Goal: Use online tool/utility: Utilize a website feature to perform a specific function

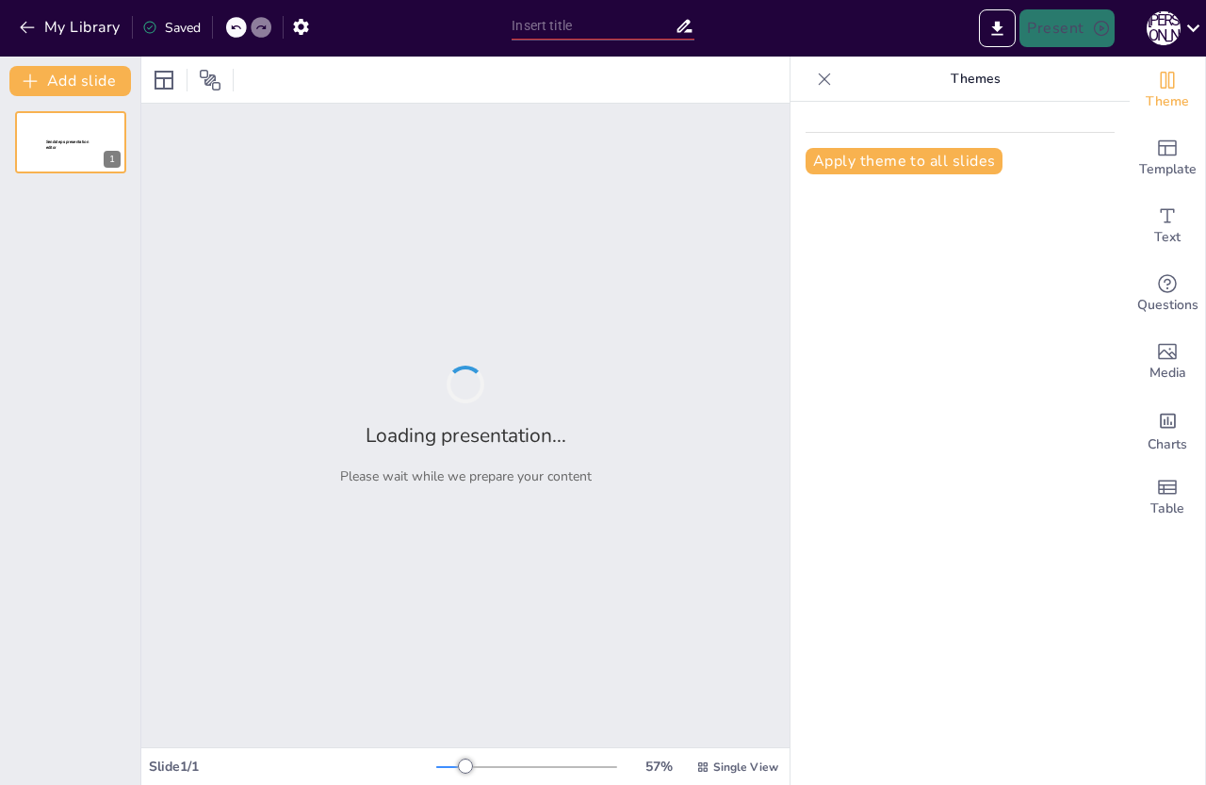
type input "Ефективні стратегії роботи групи продовженого дня у [DATE]-[DATE] навчальному р…"
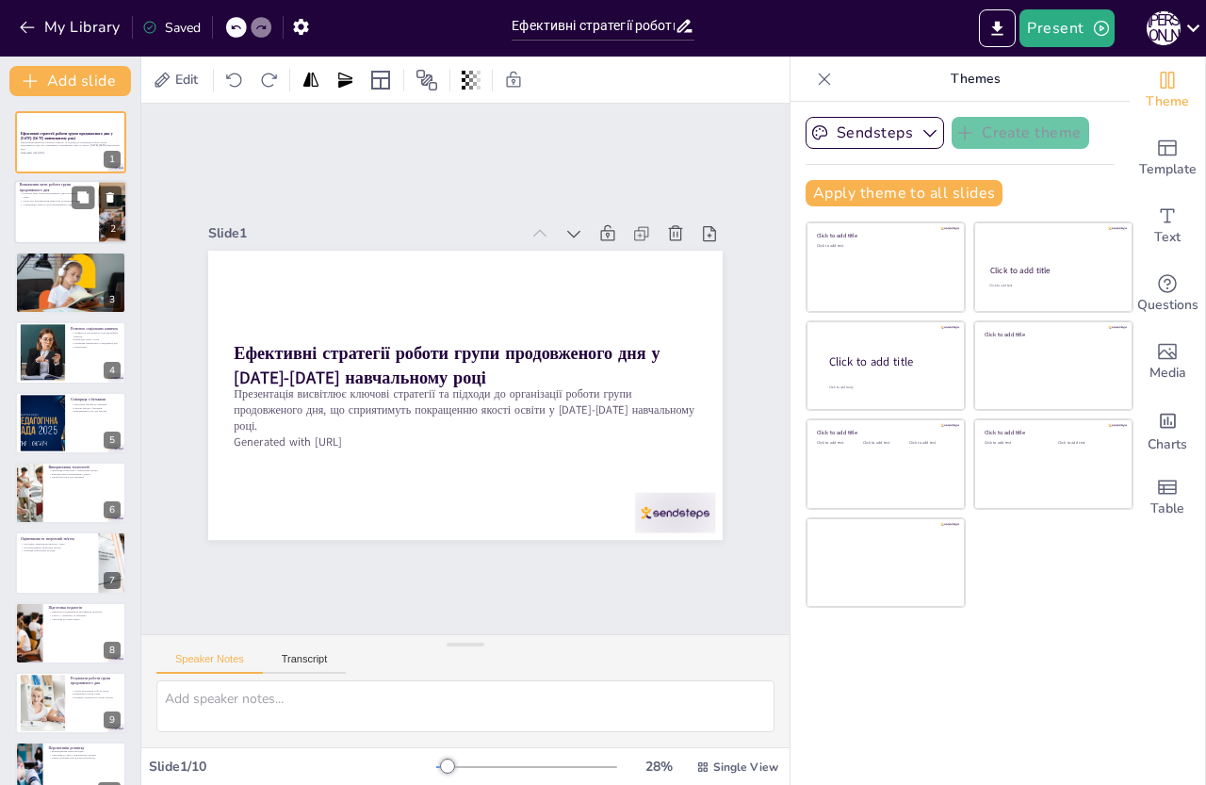
click at [30, 241] on div at bounding box center [70, 213] width 113 height 64
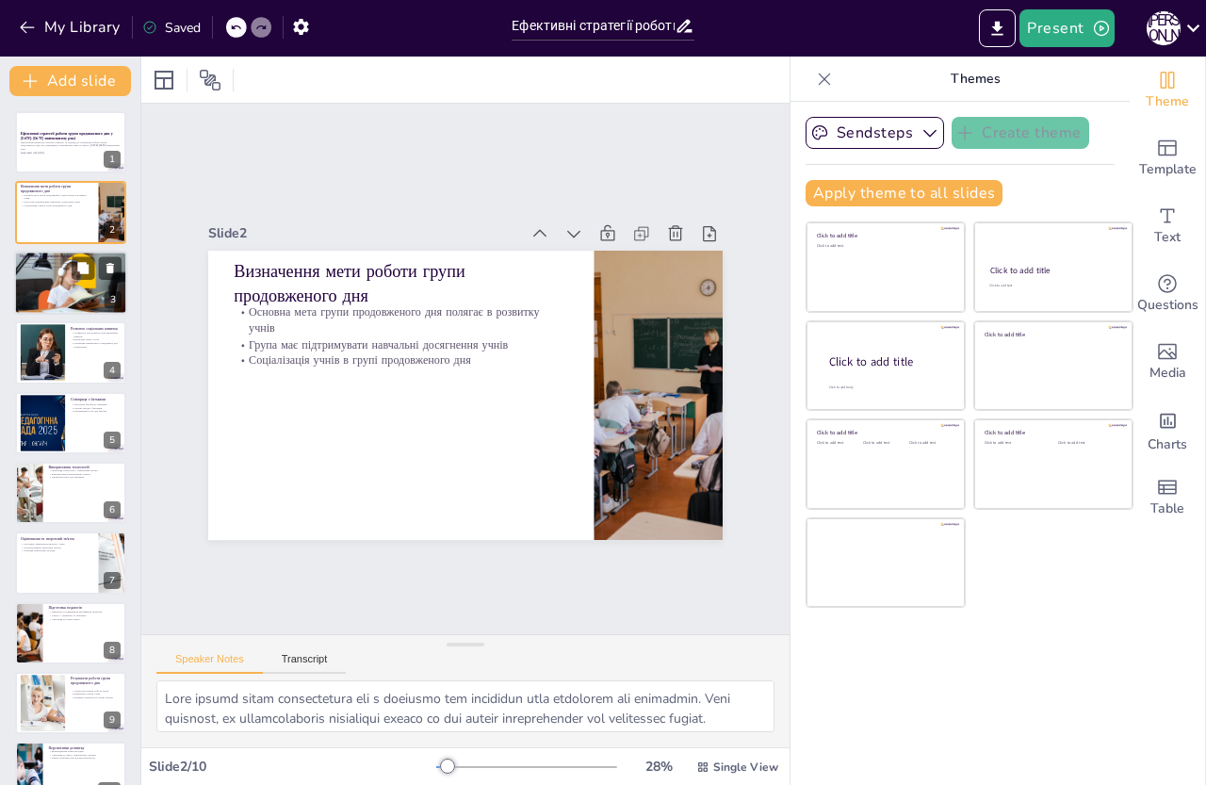
click at [31, 279] on div at bounding box center [70, 282] width 113 height 79
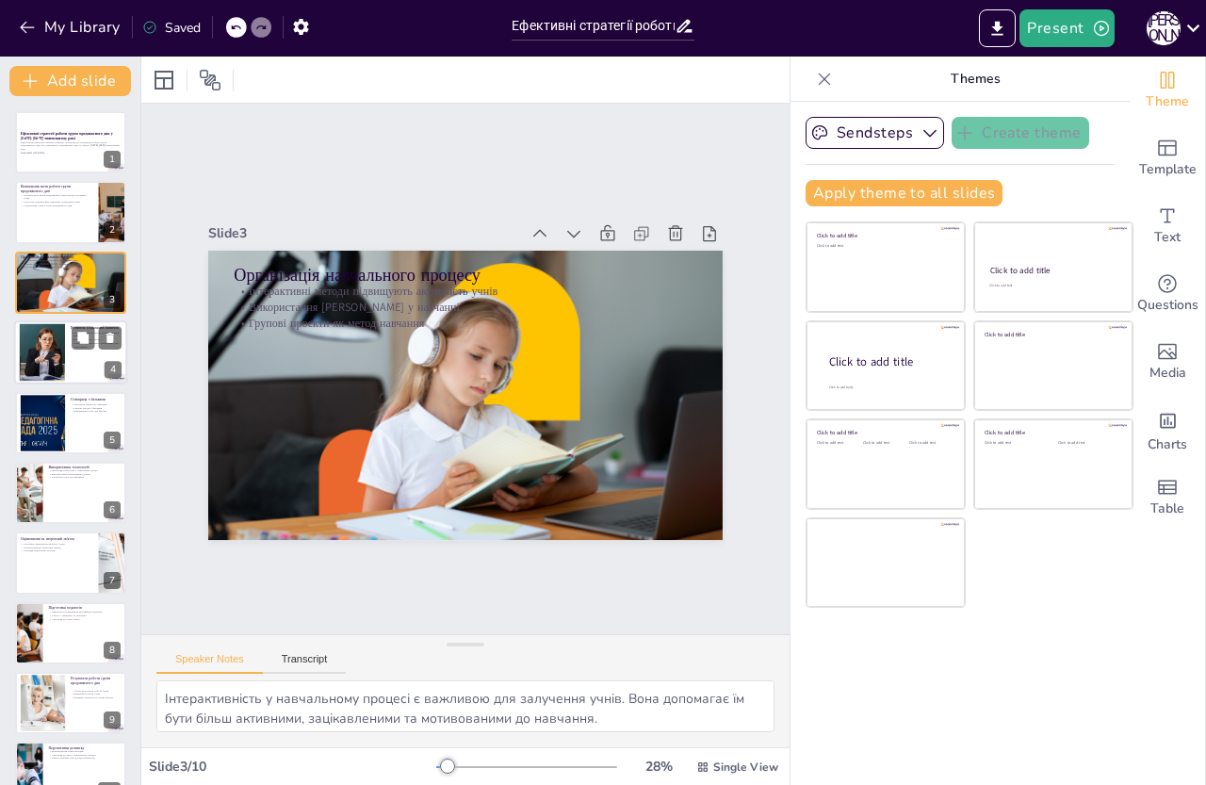
click at [39, 359] on div at bounding box center [42, 352] width 89 height 57
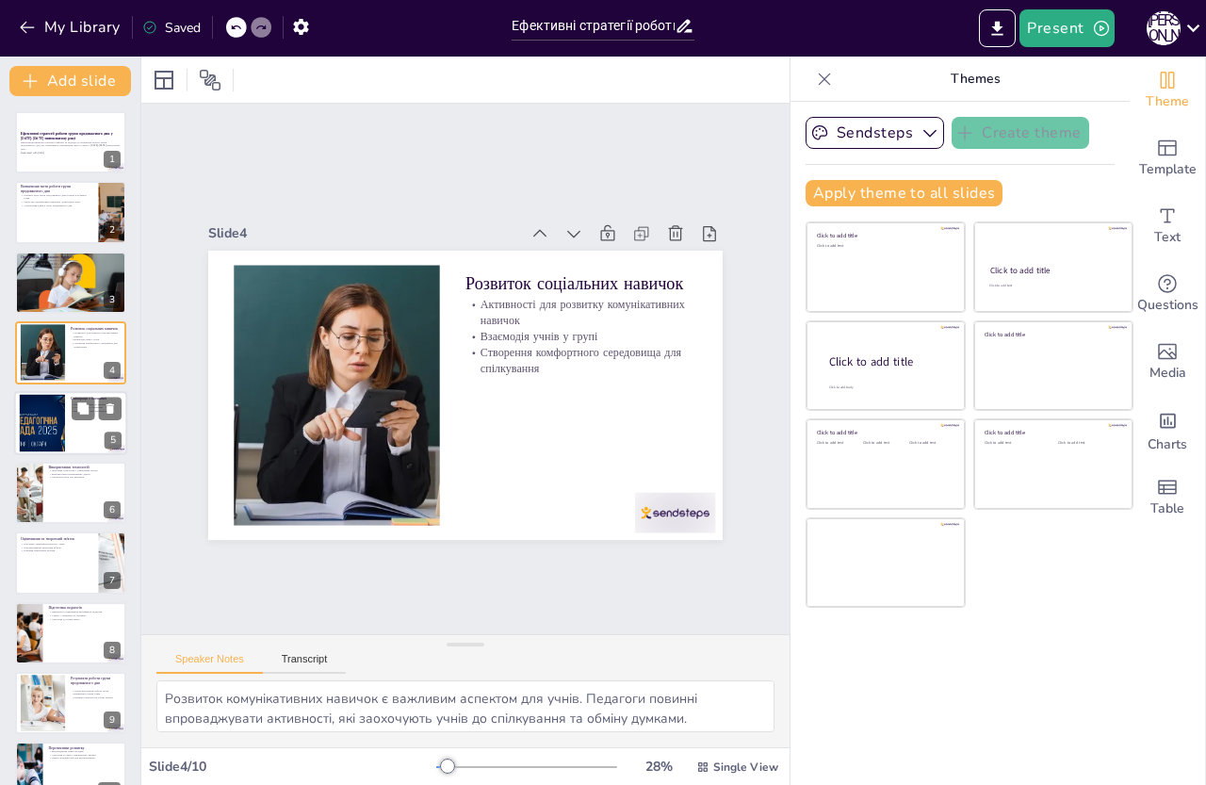
click at [38, 427] on div at bounding box center [43, 422] width 106 height 57
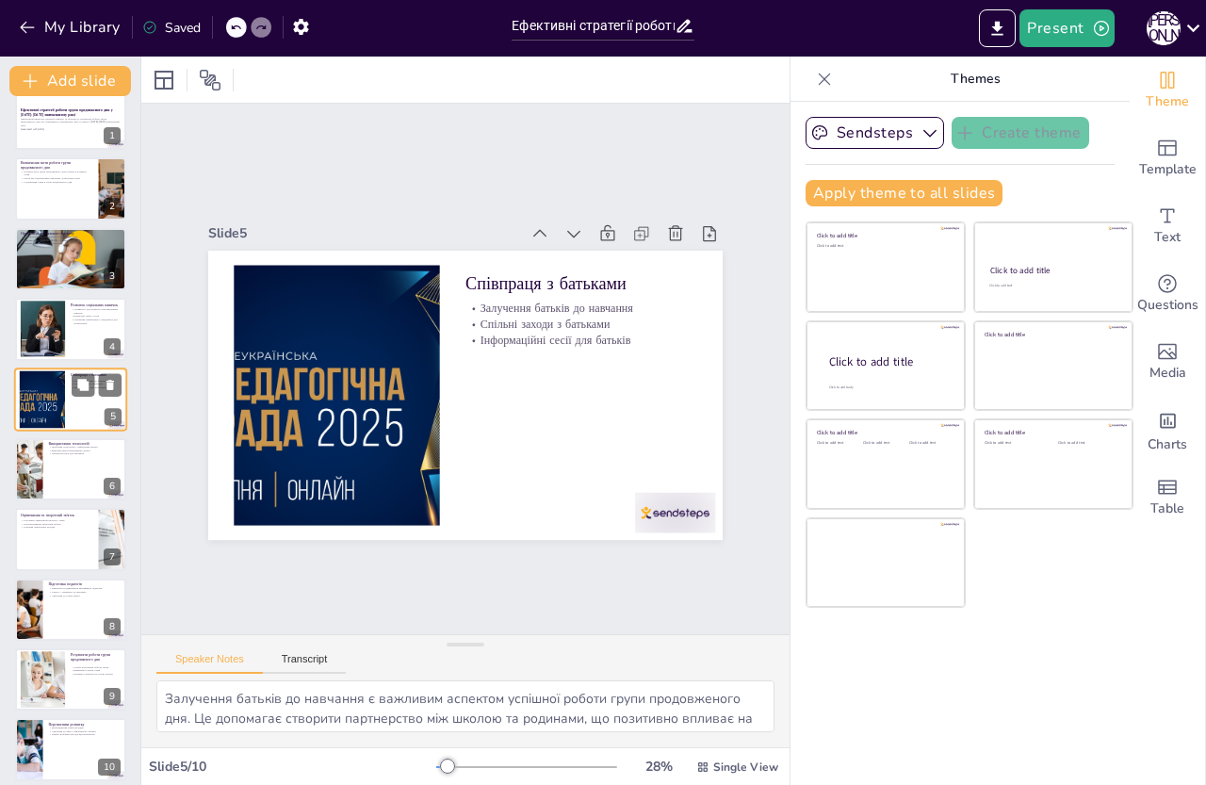
scroll to position [35, 0]
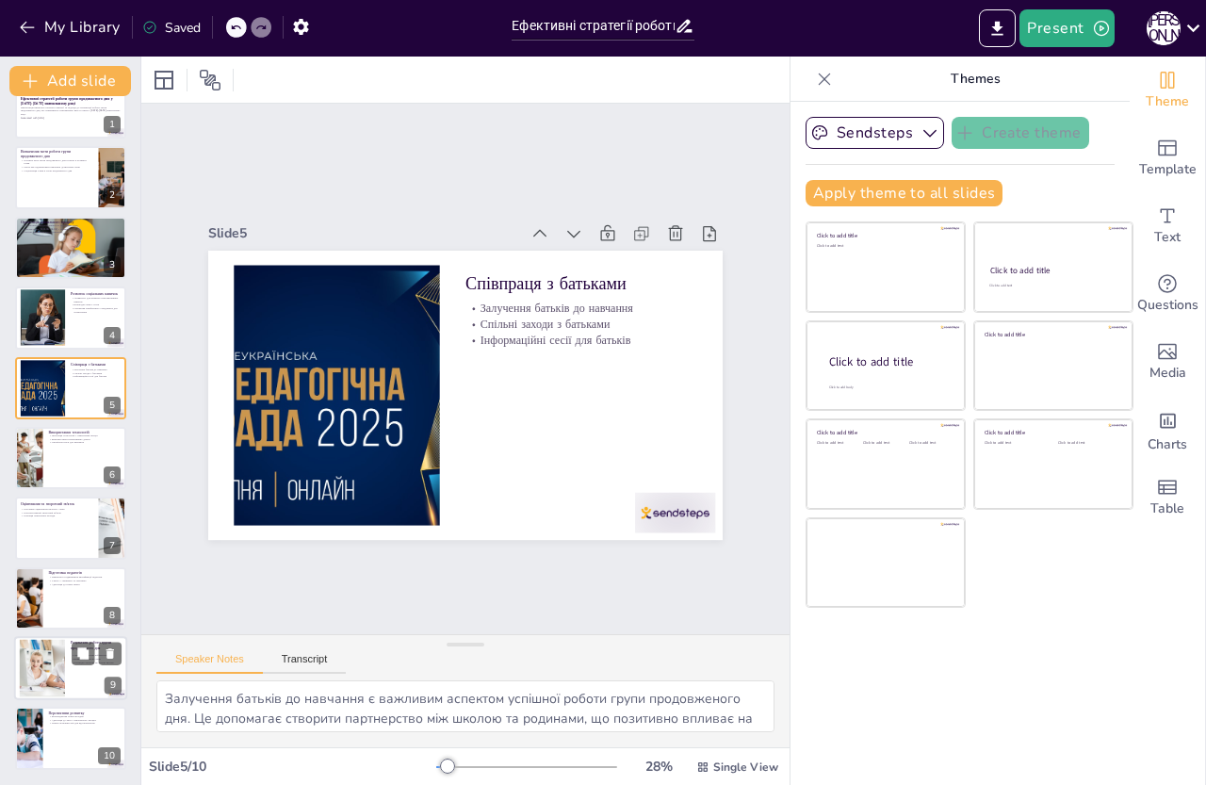
click at [45, 663] on div at bounding box center [42, 668] width 86 height 57
type textarea "Аналіз результатів роботи групи є важливим для розуміння ефективності впровадже…"
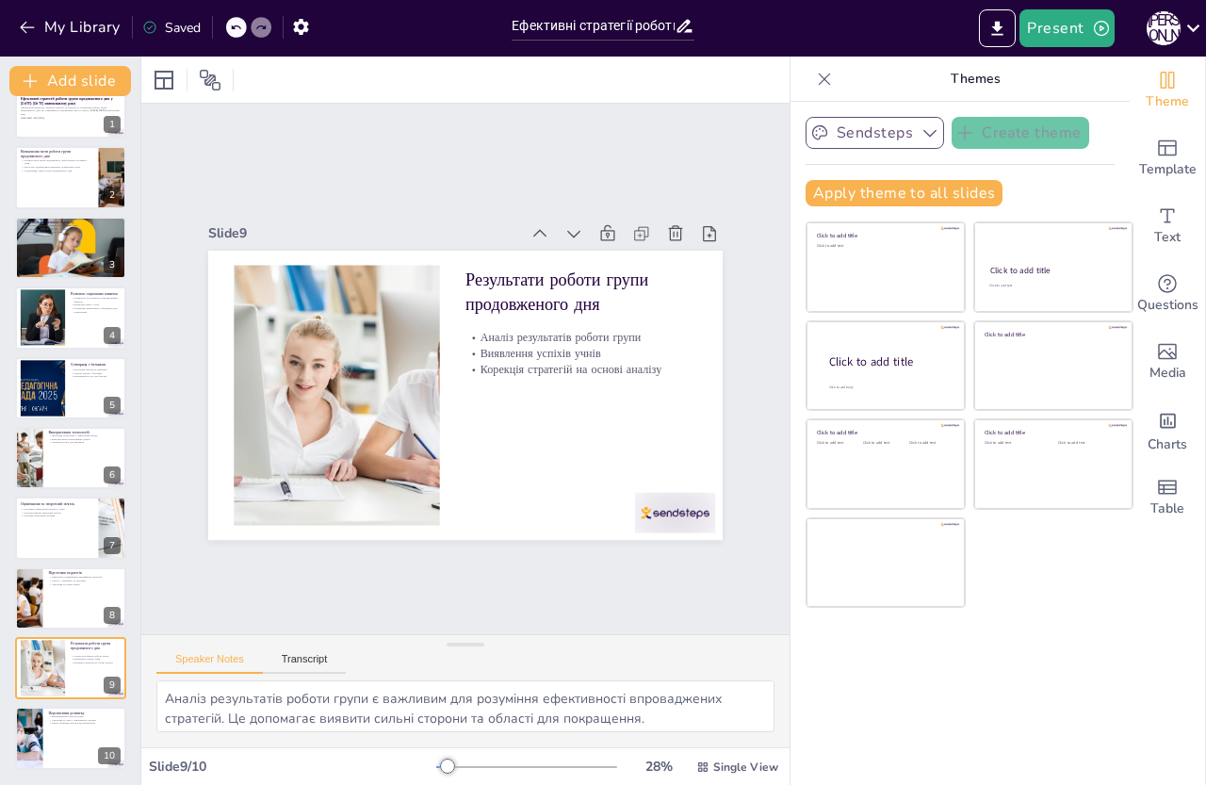
click at [855, 128] on button "Sendsteps" at bounding box center [875, 133] width 139 height 32
